Goal: Check status: Check status

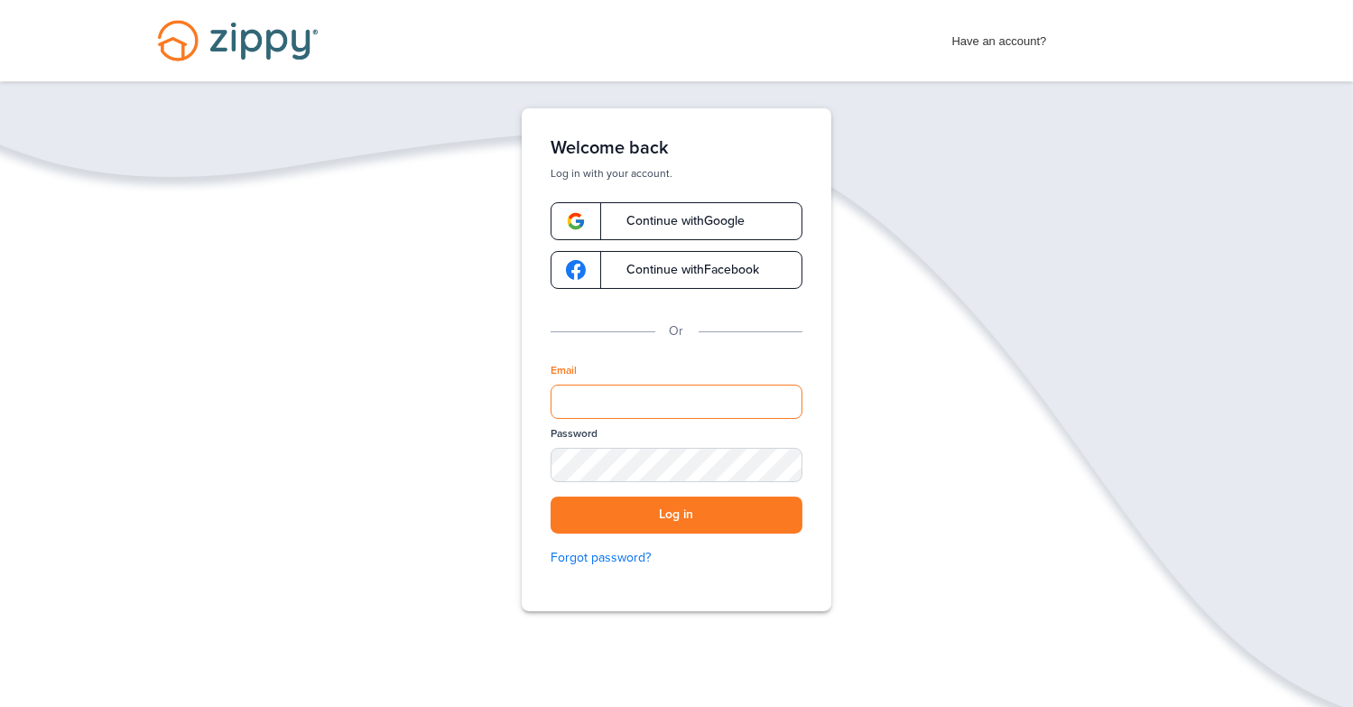
click at [656, 408] on input "Email" at bounding box center [677, 401] width 252 height 34
type input "**********"
click at [551, 496] on button "Log in" at bounding box center [677, 514] width 252 height 37
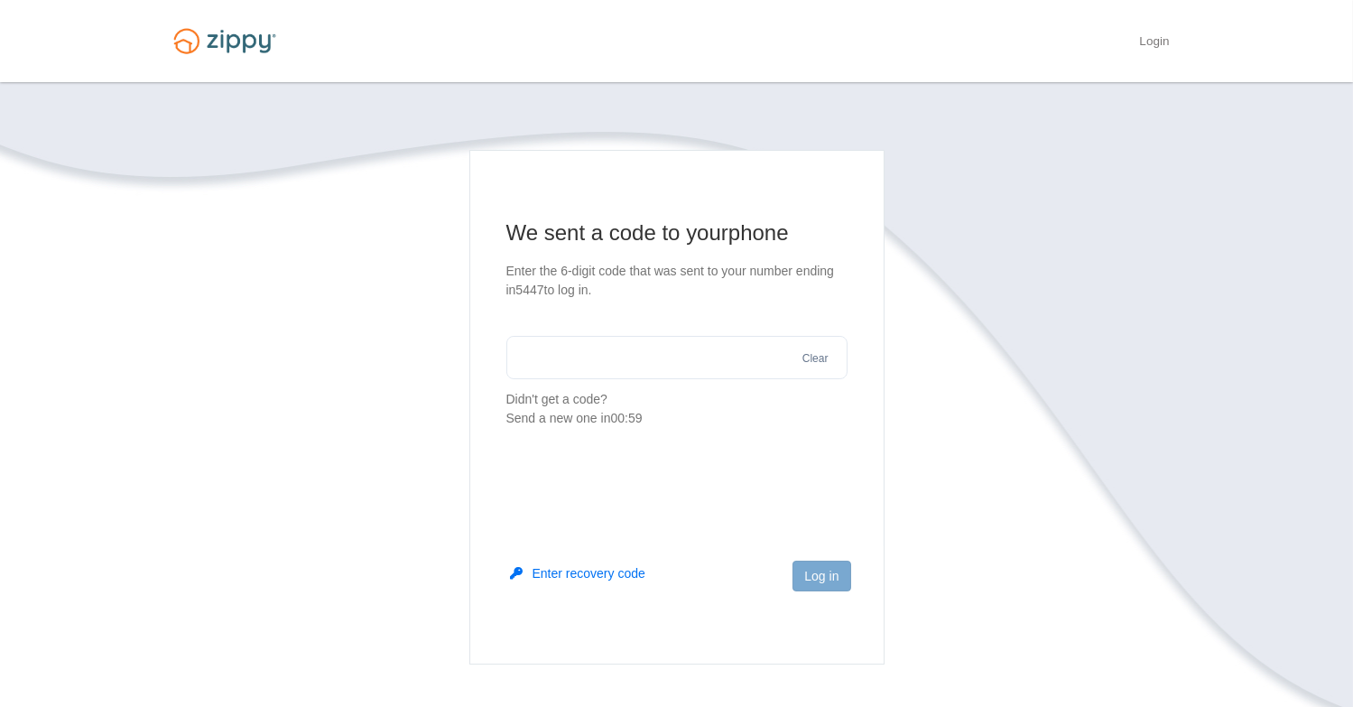
click at [619, 356] on input "text" at bounding box center [676, 357] width 341 height 43
type input "******"
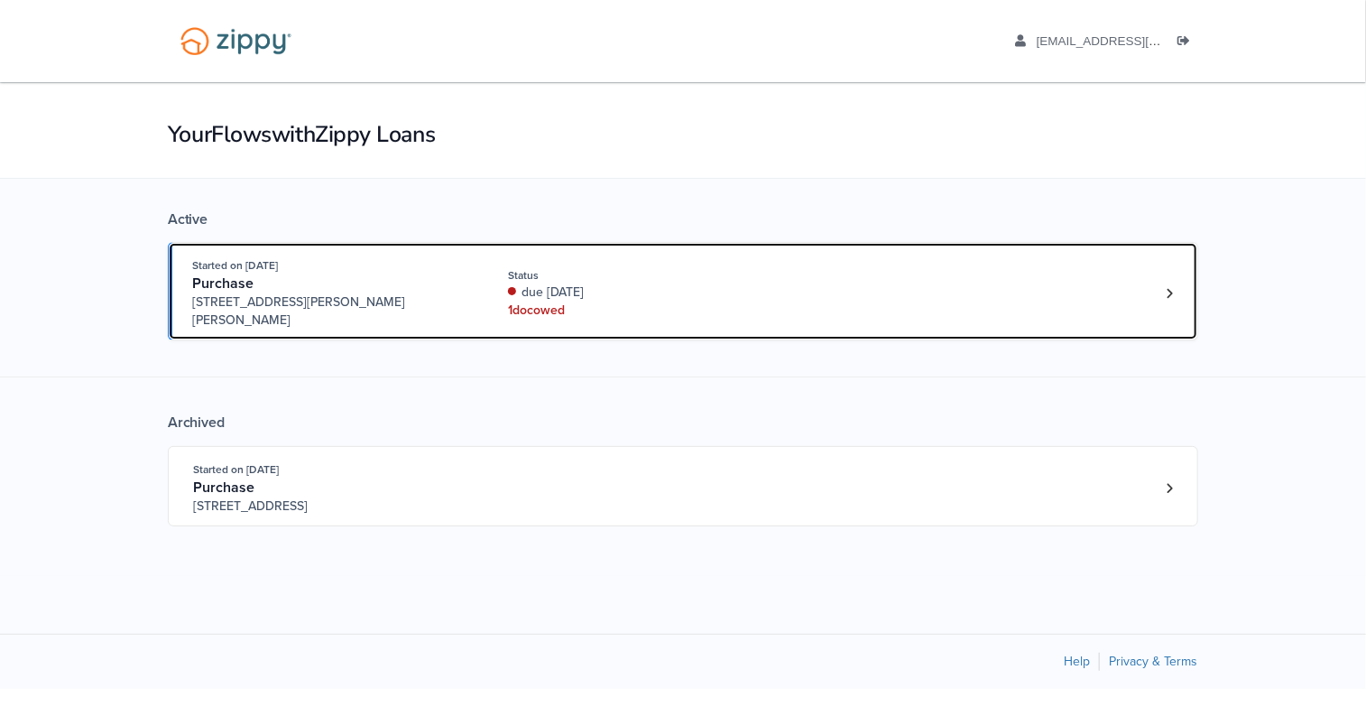
click at [495, 310] on div "Started on [DATE][STREET_ADDRESS][PERSON_NAME] Status due [DATE] 1 doc owed" at bounding box center [674, 292] width 964 height 73
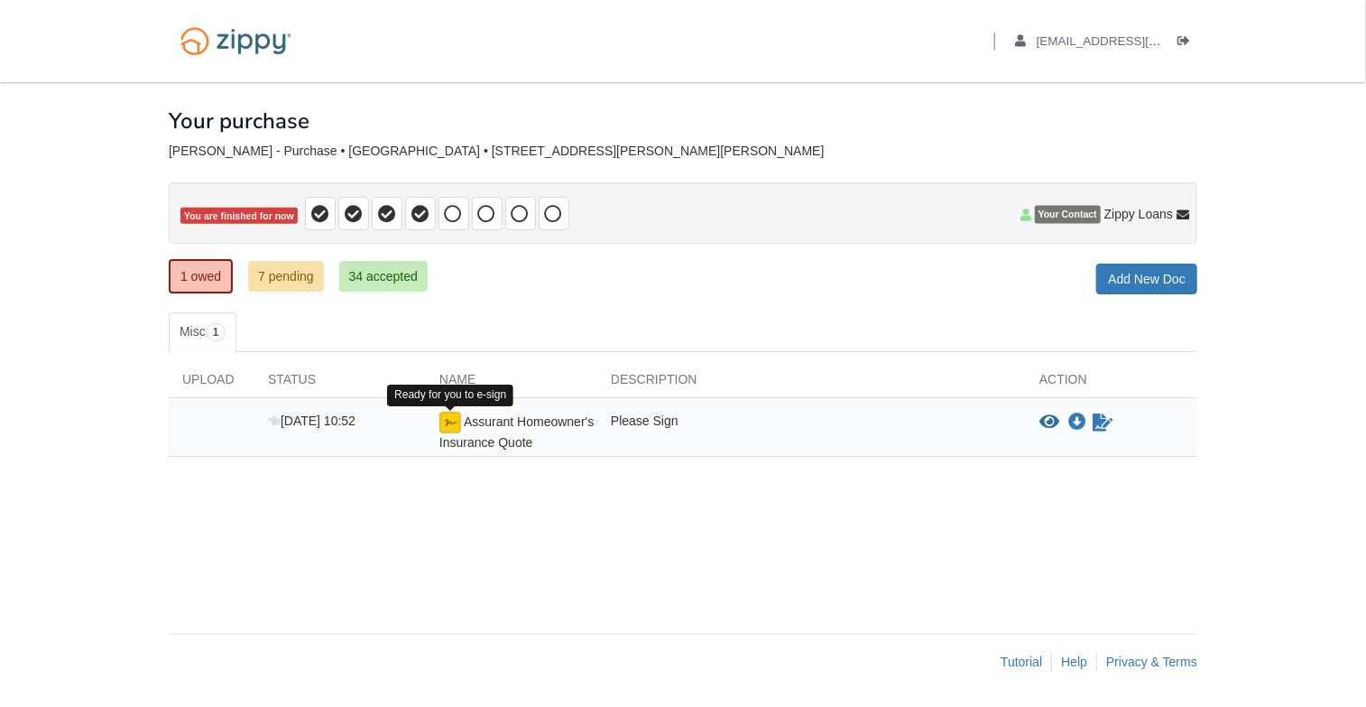
click at [446, 424] on img at bounding box center [451, 423] width 22 height 22
click at [1050, 421] on icon "View Assurant Homeowner's Insurance Quote" at bounding box center [1050, 422] width 20 height 18
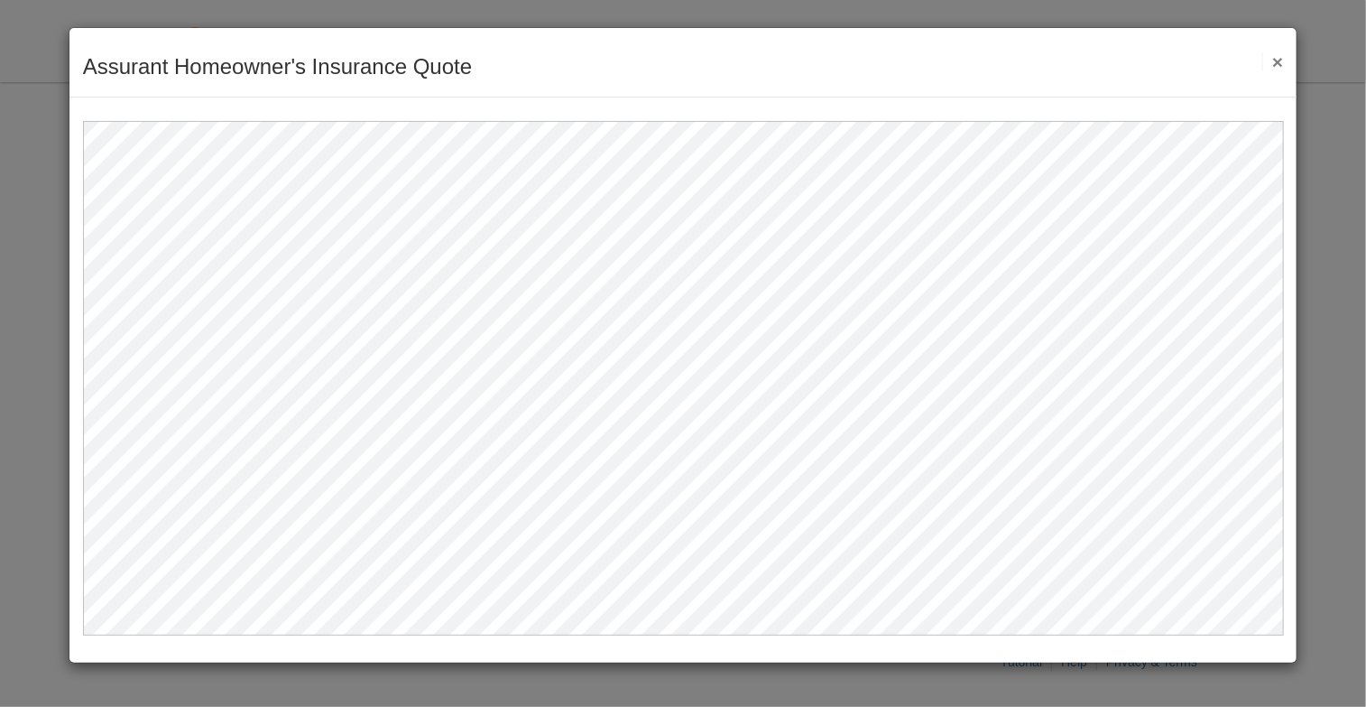
click at [1285, 58] on div "Assurant Homeowner's Insurance Quote Save Cancel Previous Document Next Documen…" at bounding box center [683, 62] width 1228 height 69
click at [1280, 62] on button "×" at bounding box center [1273, 61] width 21 height 19
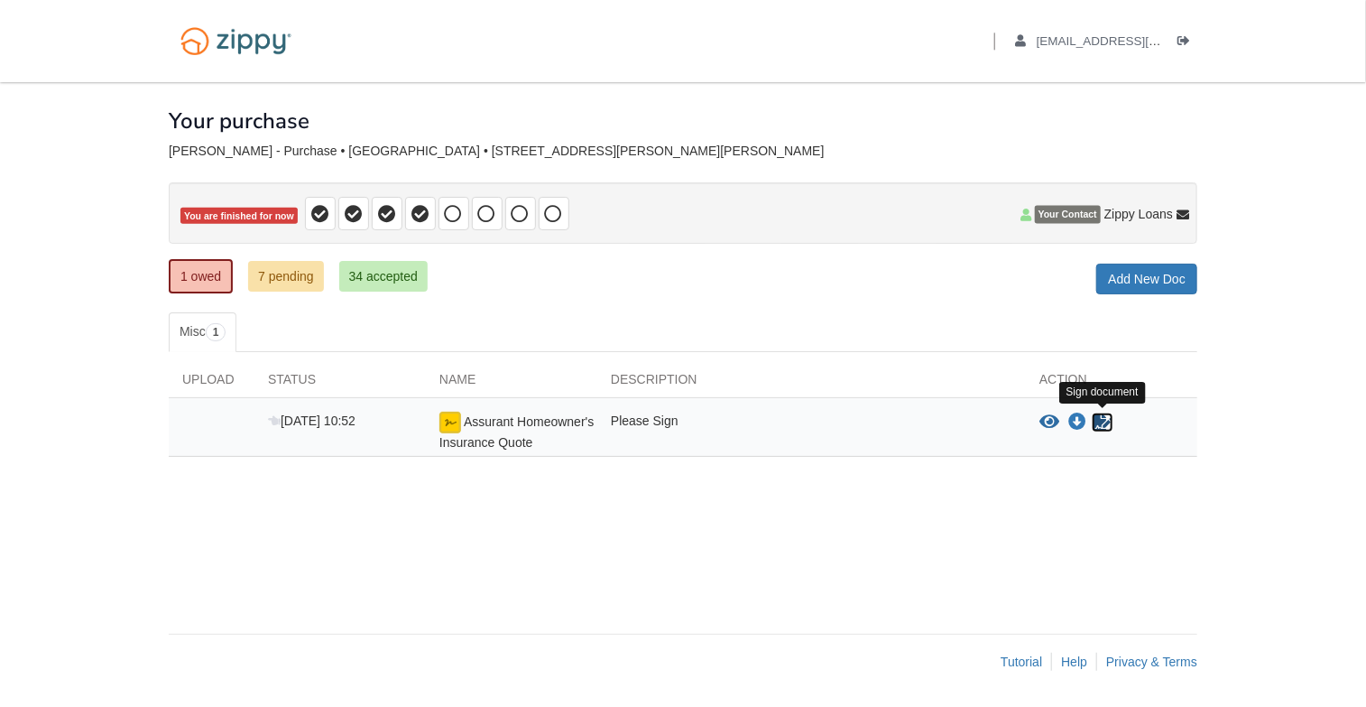
click at [1107, 429] on icon "Sign Form" at bounding box center [1103, 422] width 20 height 18
click at [273, 268] on link "7 pending" at bounding box center [286, 276] width 76 height 31
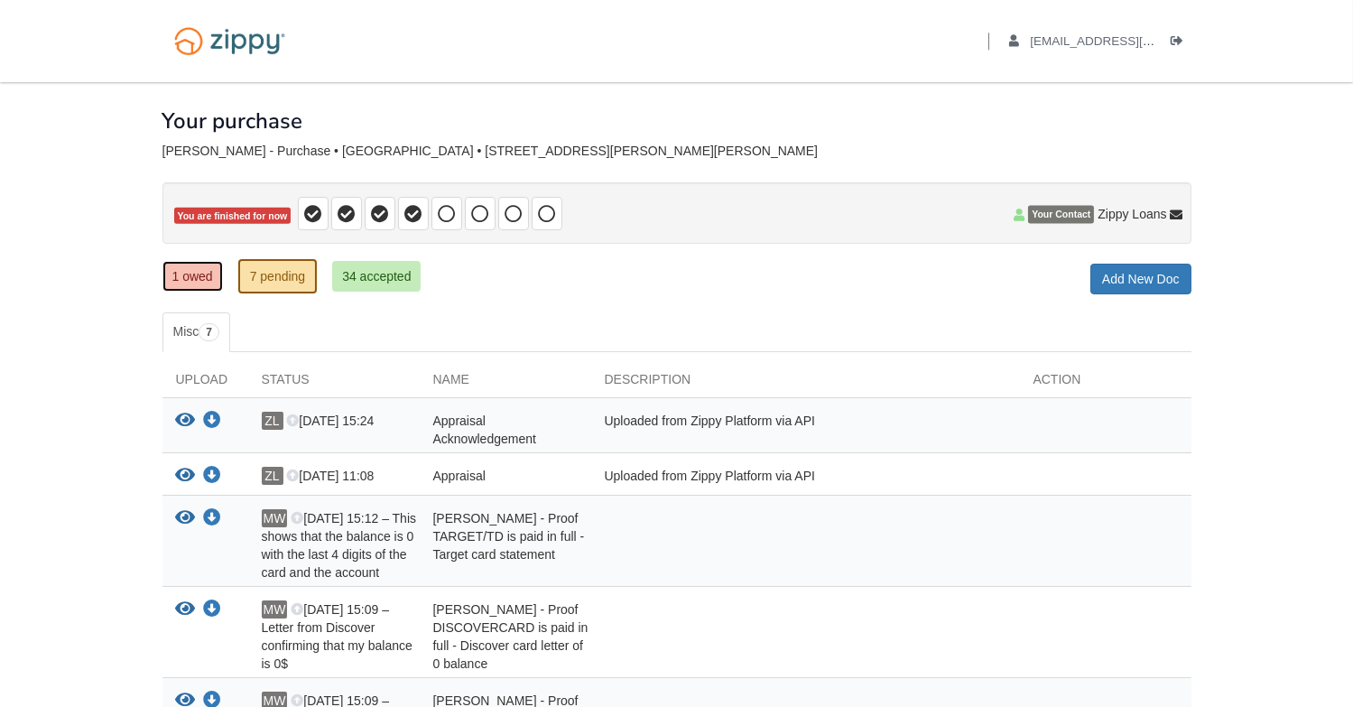
click at [192, 280] on link "1 owed" at bounding box center [192, 276] width 60 height 31
